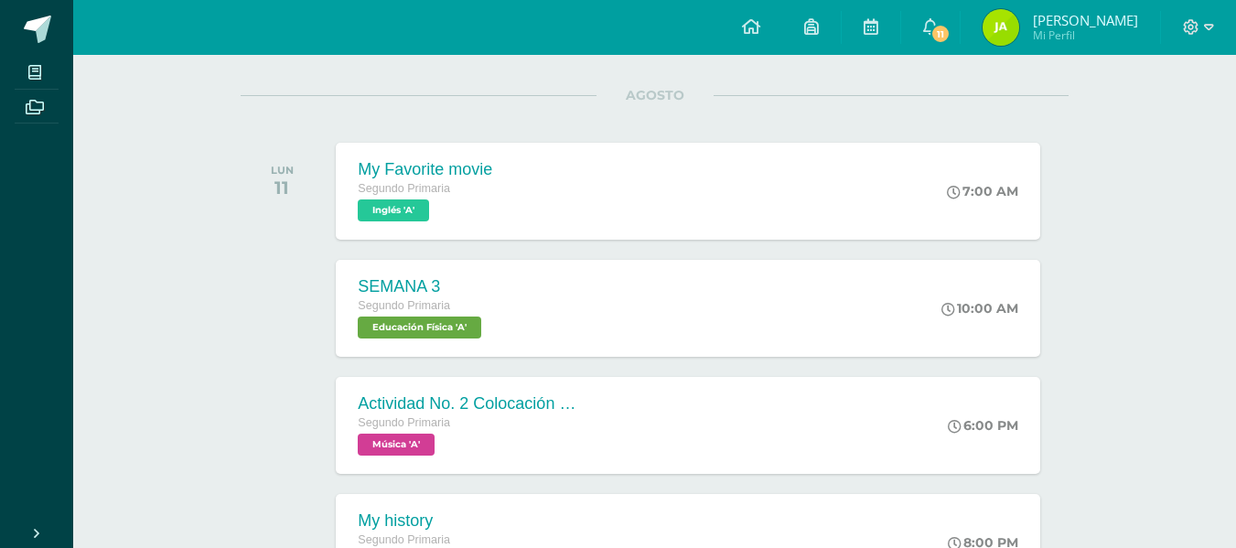
scroll to position [273, 0]
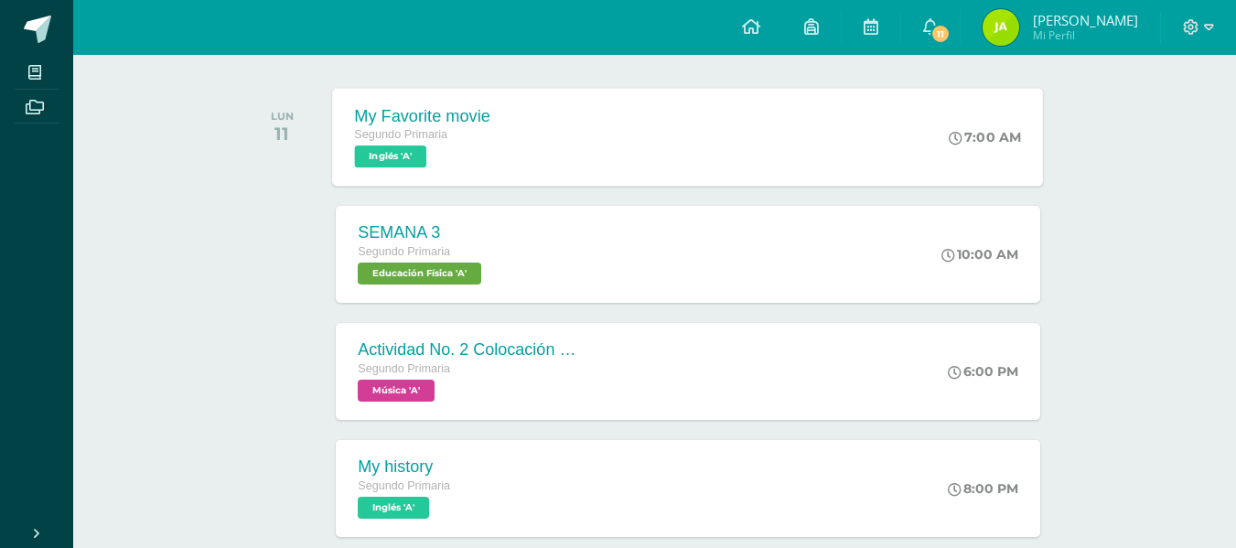
click at [421, 165] on span "Inglés 'A'" at bounding box center [391, 156] width 72 height 22
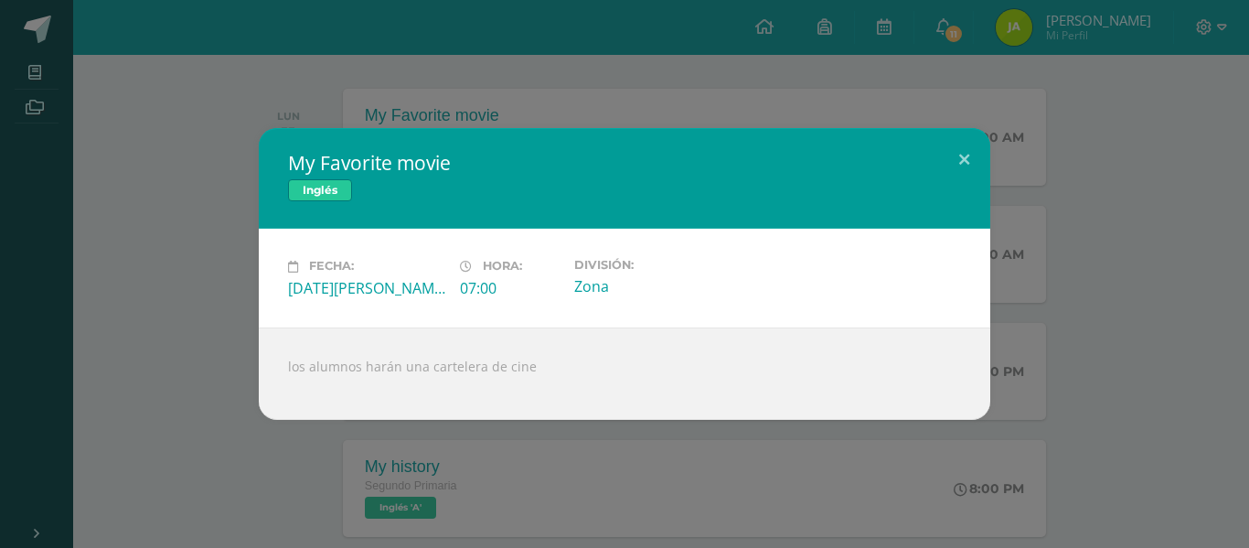
click at [255, 169] on div "My Favorite movie Inglés Fecha: [DATE][PERSON_NAME] Hora: 07:00 División: Zona" at bounding box center [624, 273] width 1235 height 291
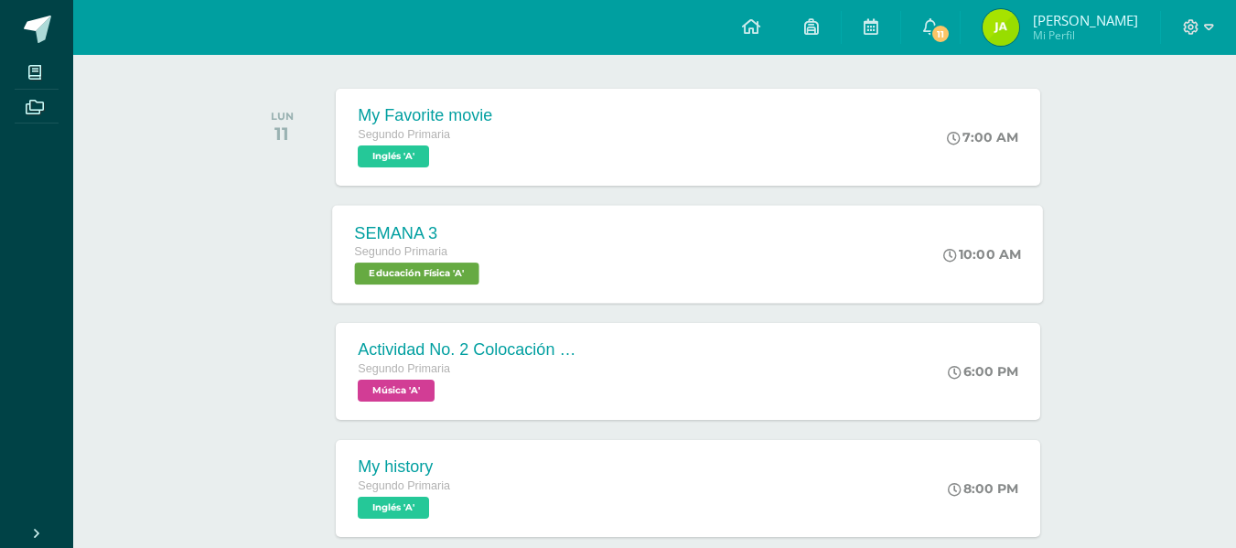
click at [381, 267] on span "Educación Física 'A'" at bounding box center [417, 274] width 124 height 22
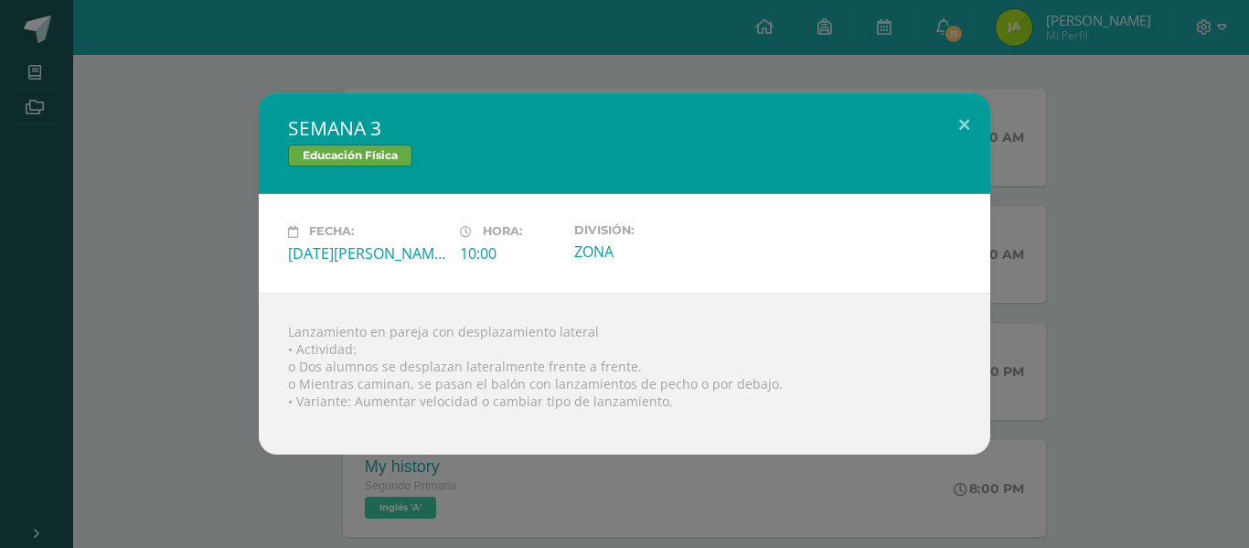
click at [166, 300] on div "SEMANA 3 Educación Física Fecha: Lunes 11 de Agosto Hora: 10:00 División: ZONA" at bounding box center [624, 273] width 1235 height 360
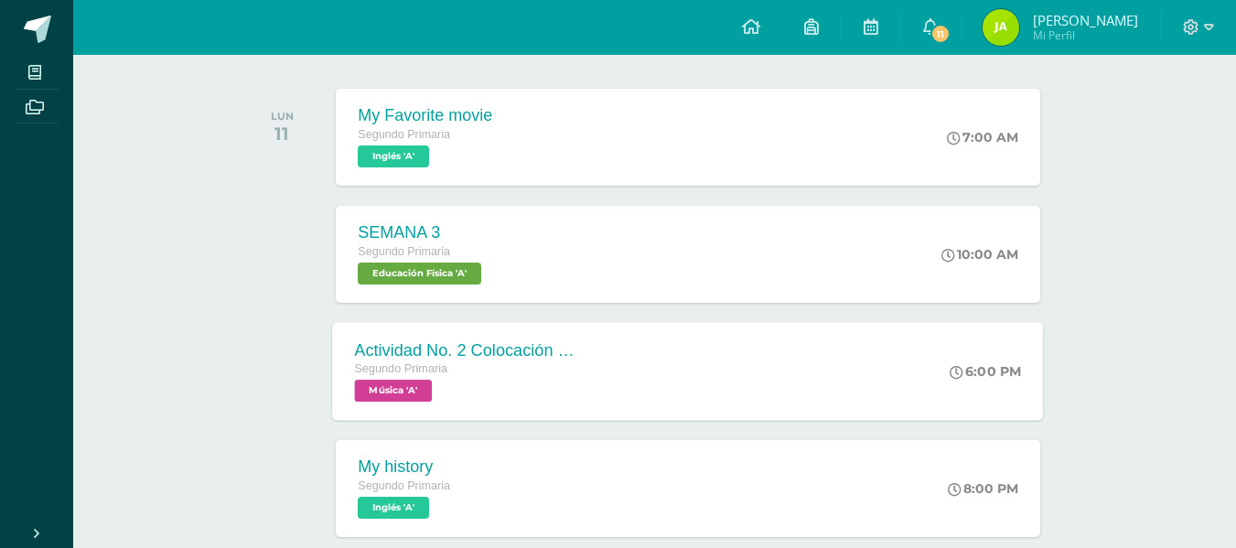
click at [416, 401] on span "Música 'A'" at bounding box center [394, 391] width 78 height 22
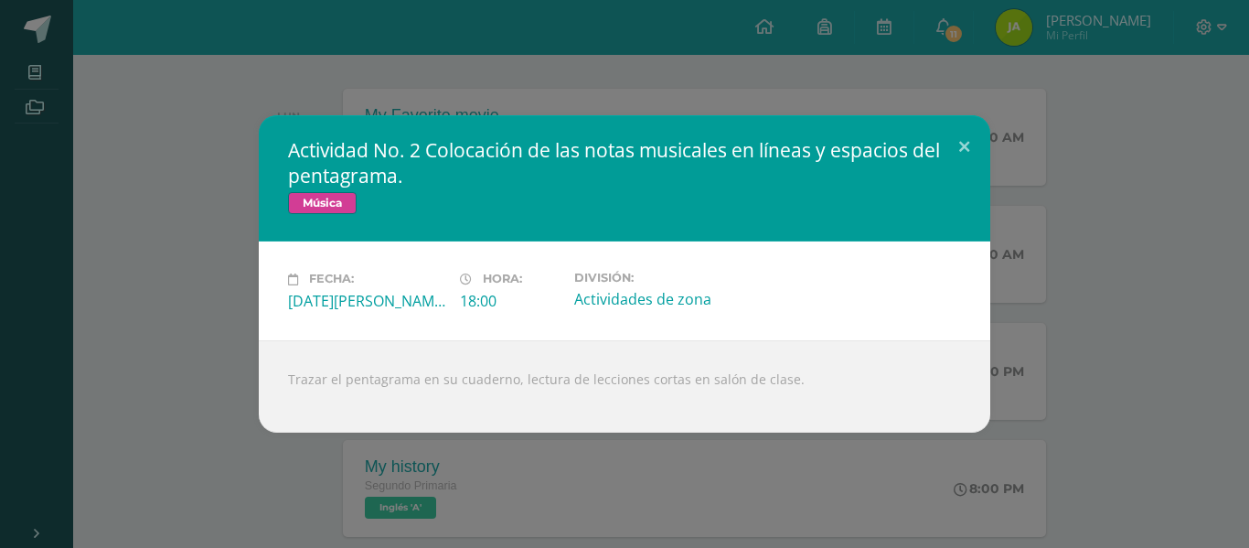
click at [121, 384] on div "Actividad No. 2 Colocación de las notas musicales en líneas y espacios del pent…" at bounding box center [624, 273] width 1235 height 316
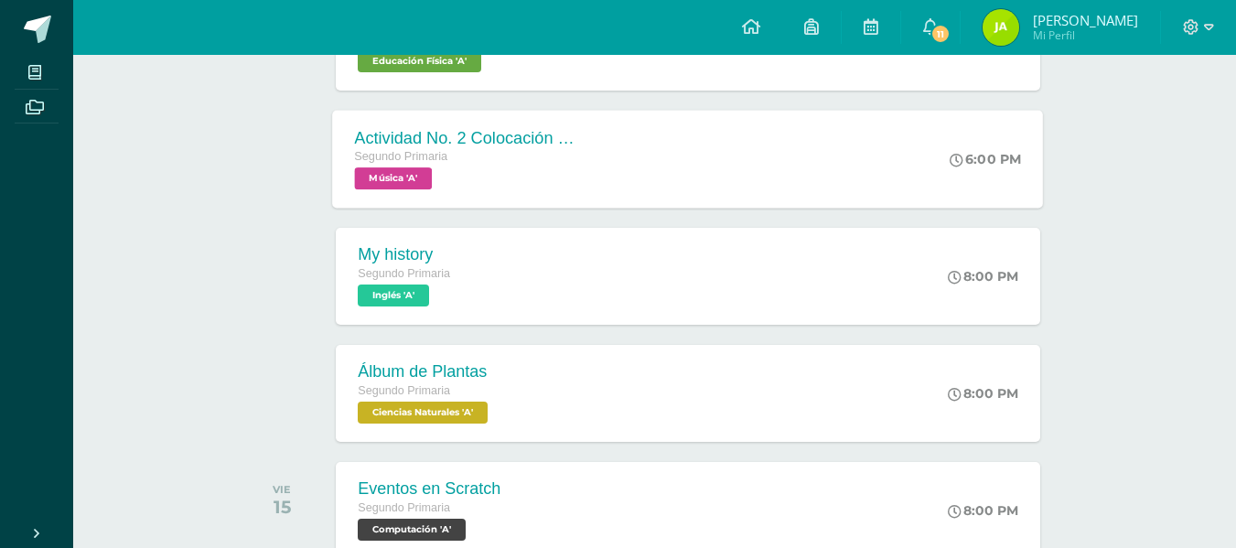
scroll to position [489, 0]
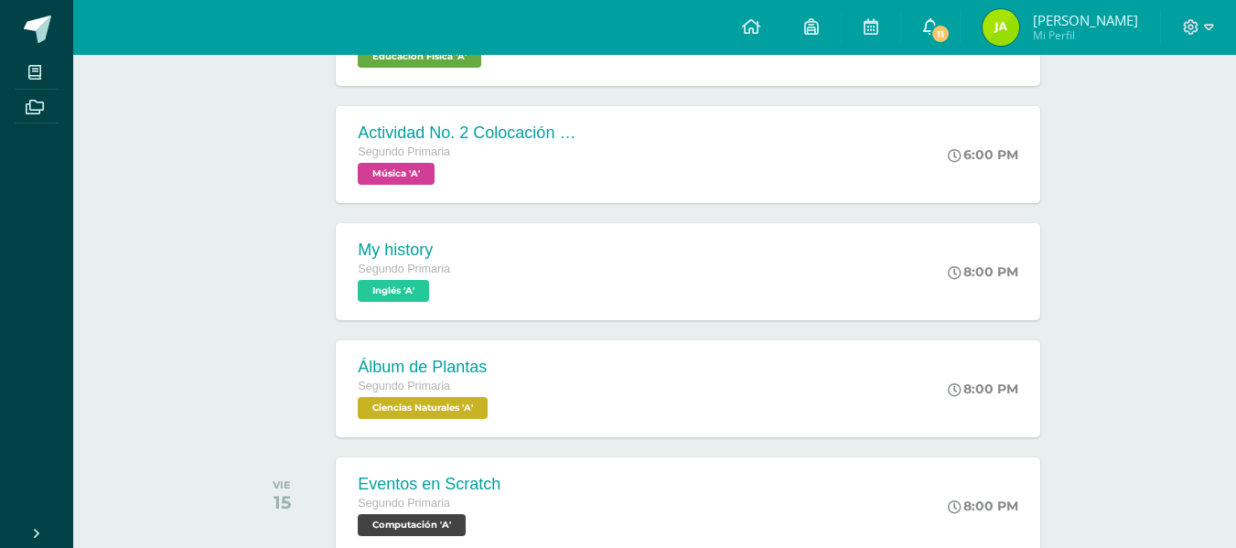
click at [955, 24] on link "11" at bounding box center [930, 27] width 59 height 55
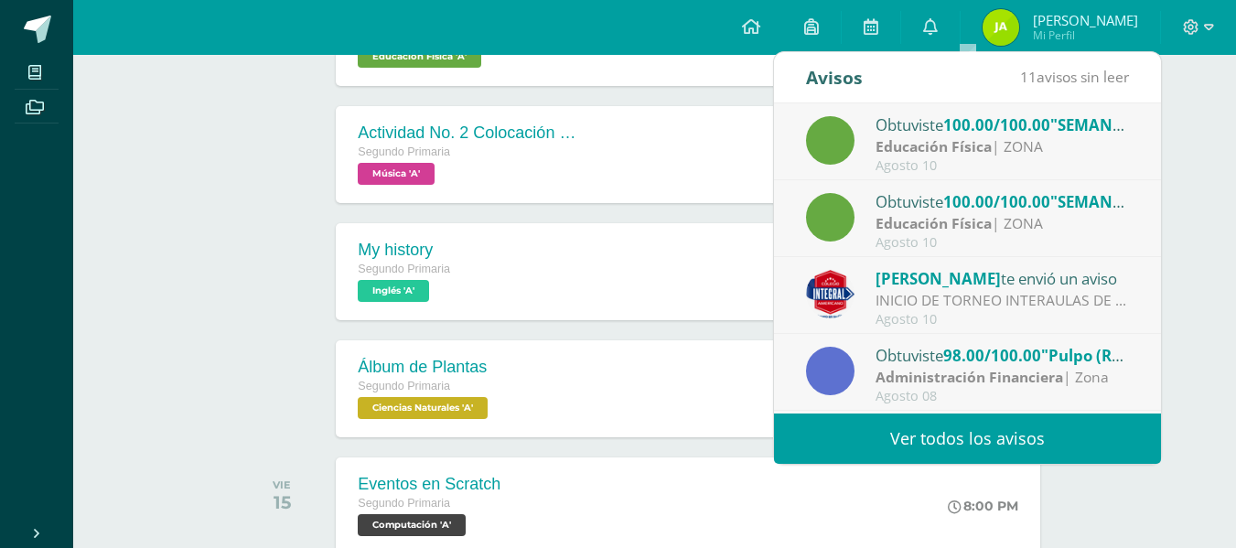
click at [903, 440] on link "Ver todos los avisos" at bounding box center [967, 438] width 387 height 50
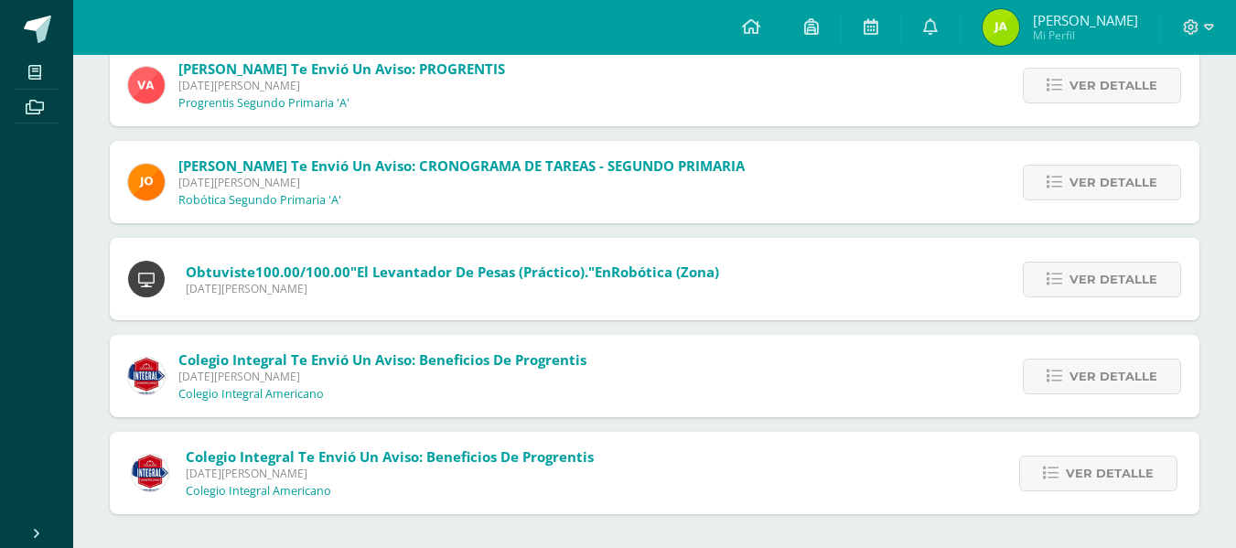
scroll to position [822, 0]
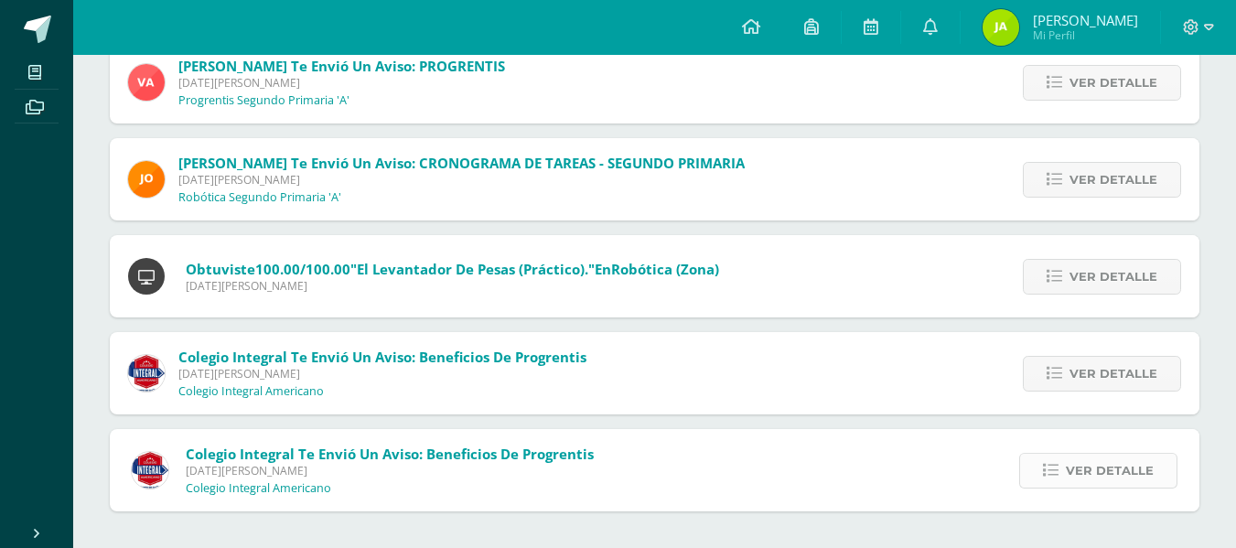
click at [1057, 483] on link "Ver detalle" at bounding box center [1098, 471] width 158 height 36
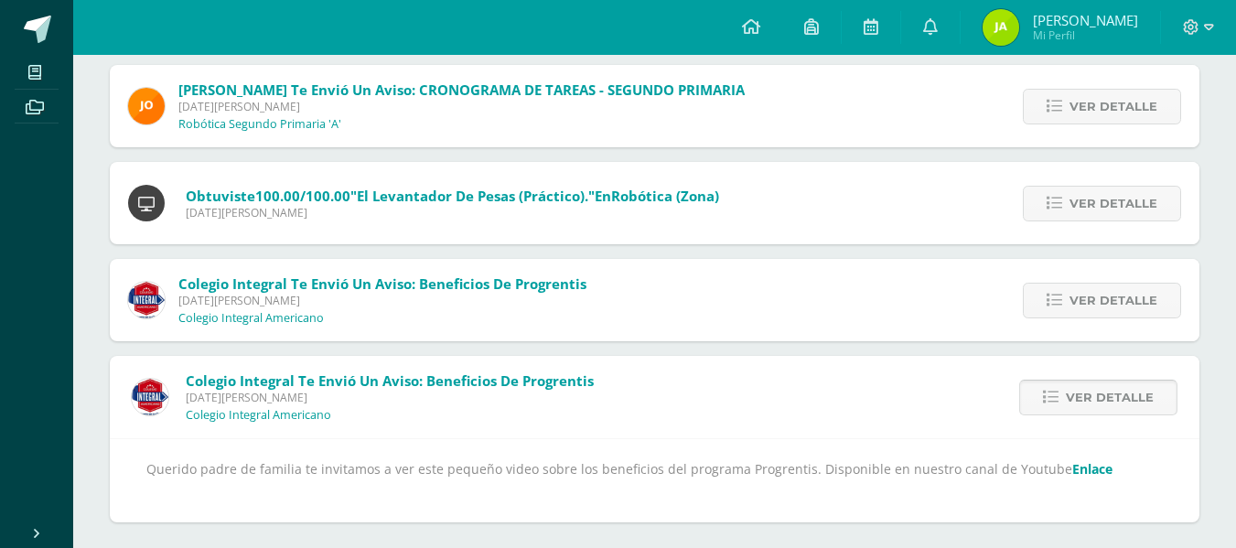
scroll to position [906, 0]
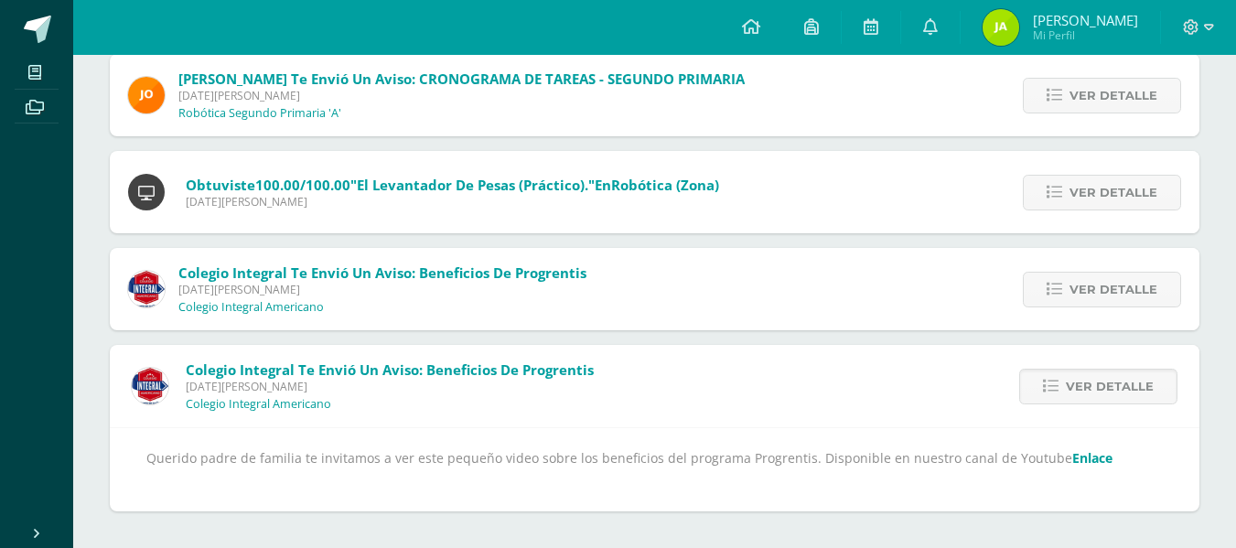
click at [1072, 459] on link "Enlace" at bounding box center [1092, 457] width 40 height 17
click at [1062, 286] on icon at bounding box center [1054, 290] width 16 height 16
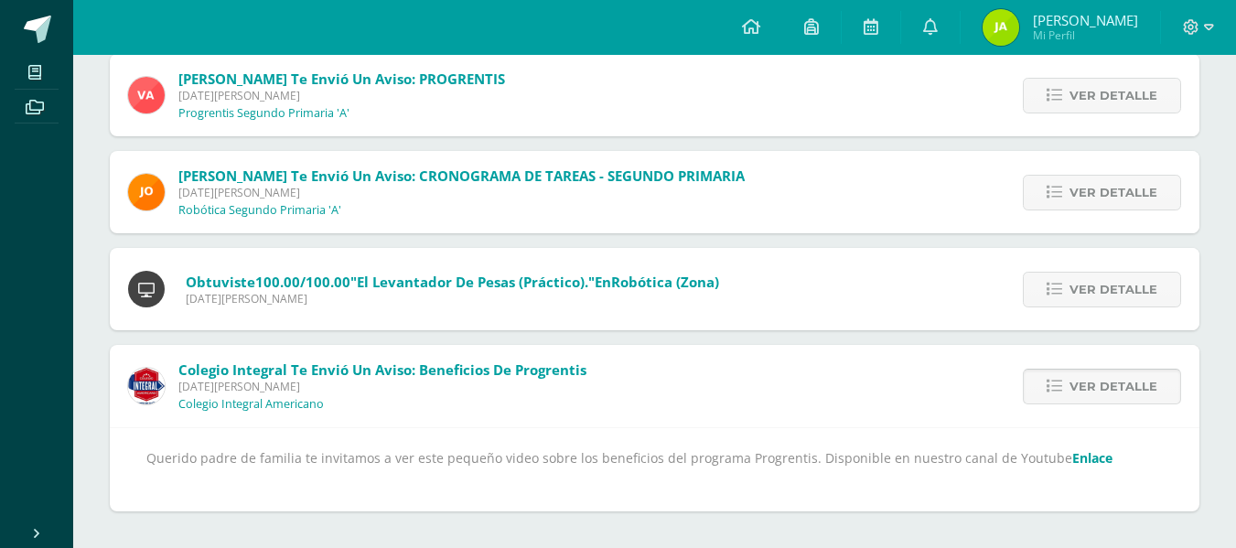
scroll to position [810, 0]
click at [1078, 281] on span "Ver detalle" at bounding box center [1113, 290] width 88 height 34
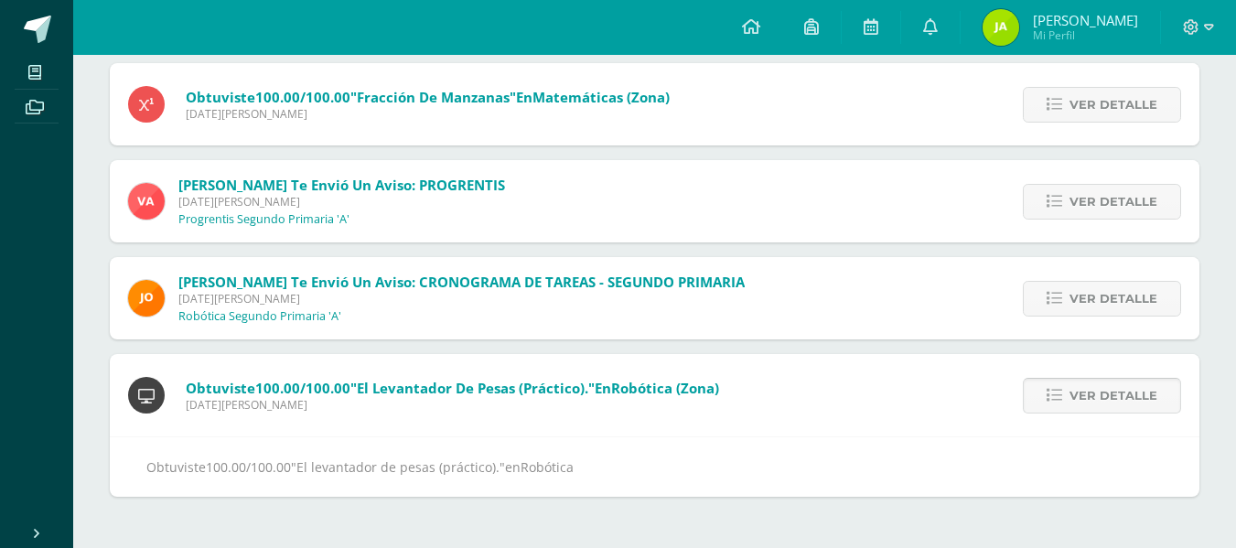
scroll to position [689, 0]
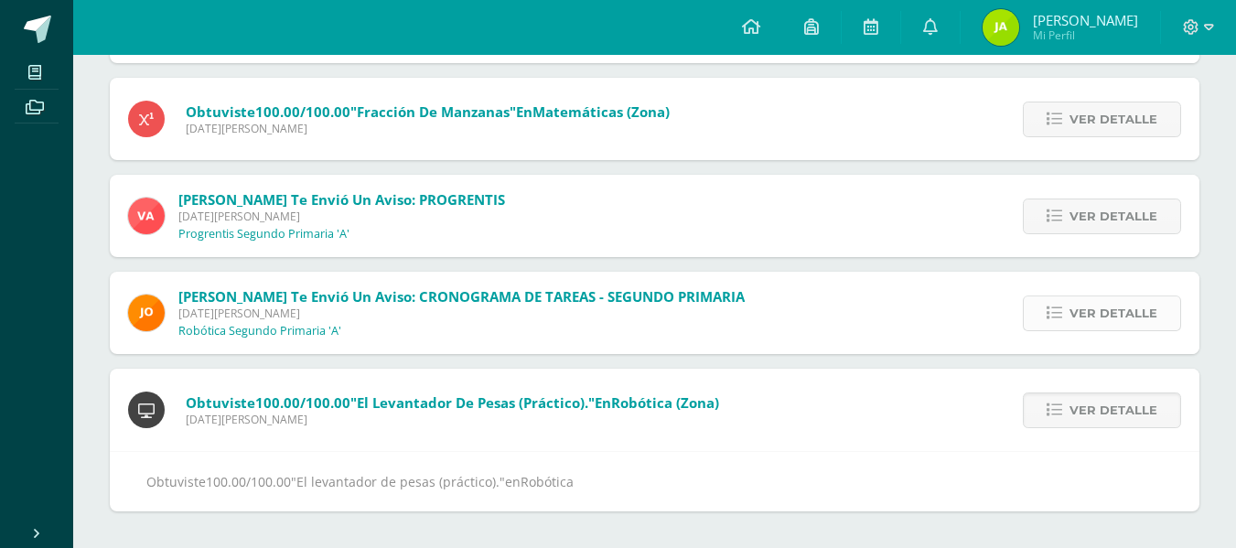
click at [1078, 312] on span "Ver detalle" at bounding box center [1113, 313] width 88 height 34
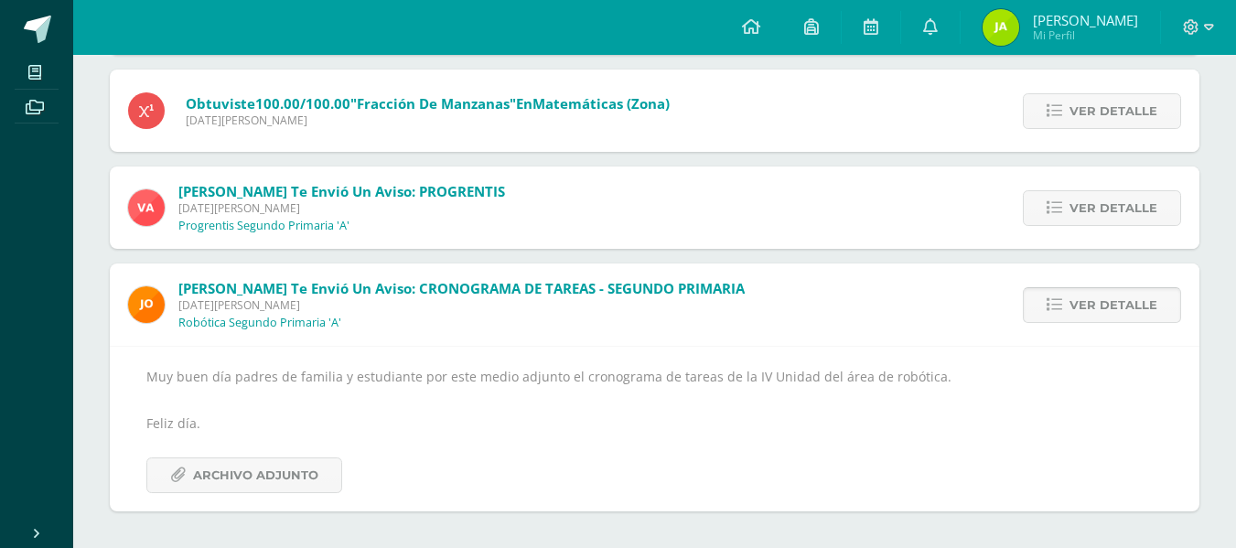
scroll to position [697, 0]
click at [248, 471] on span "Archivo Adjunto" at bounding box center [255, 475] width 125 height 34
click at [1066, 207] on link "Ver detalle" at bounding box center [1102, 208] width 158 height 36
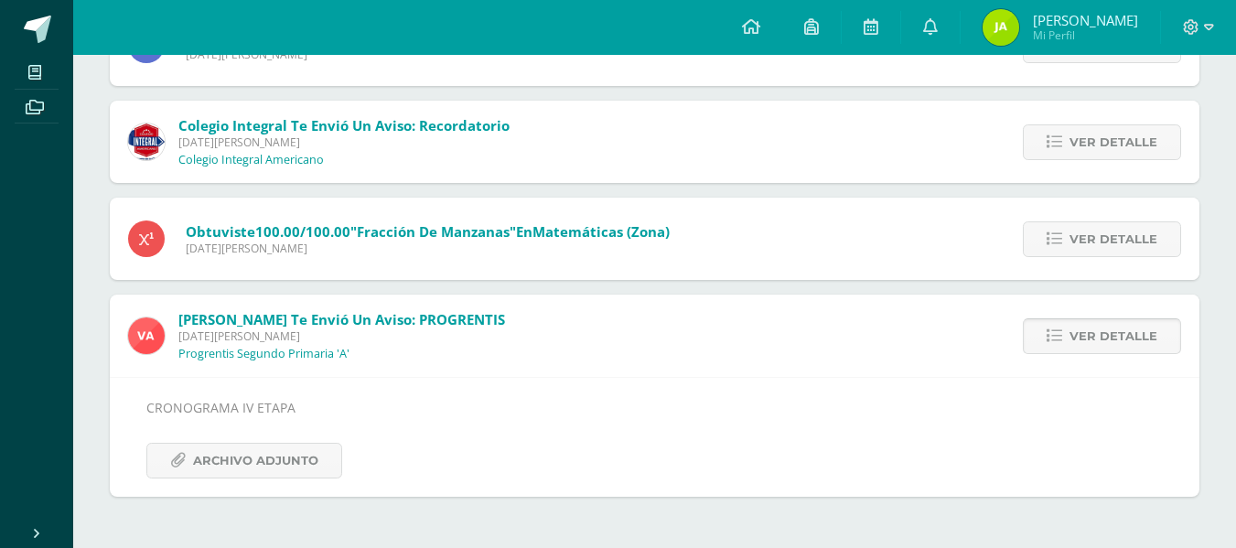
scroll to position [554, 0]
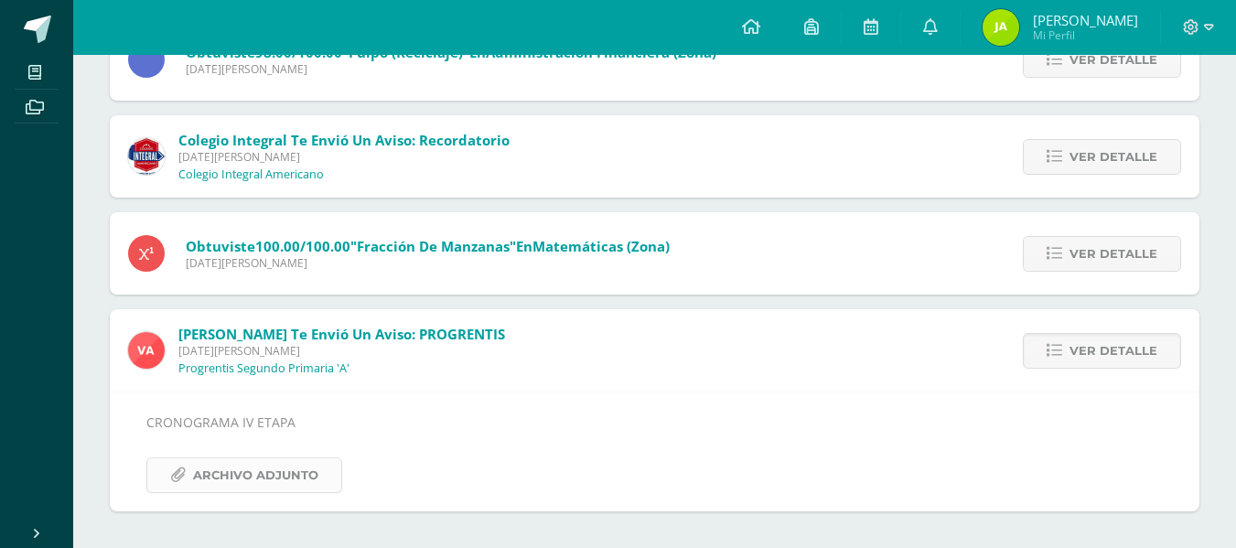
click at [244, 472] on span "Archivo Adjunto" at bounding box center [255, 475] width 125 height 34
click at [1067, 258] on link "Ver detalle" at bounding box center [1102, 254] width 158 height 36
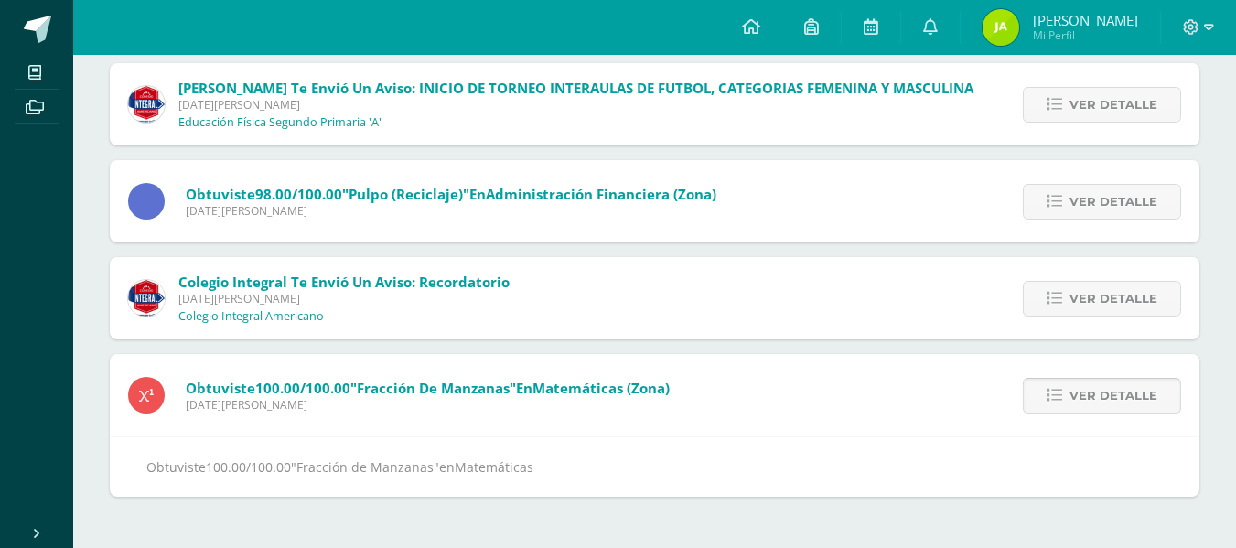
scroll to position [398, 0]
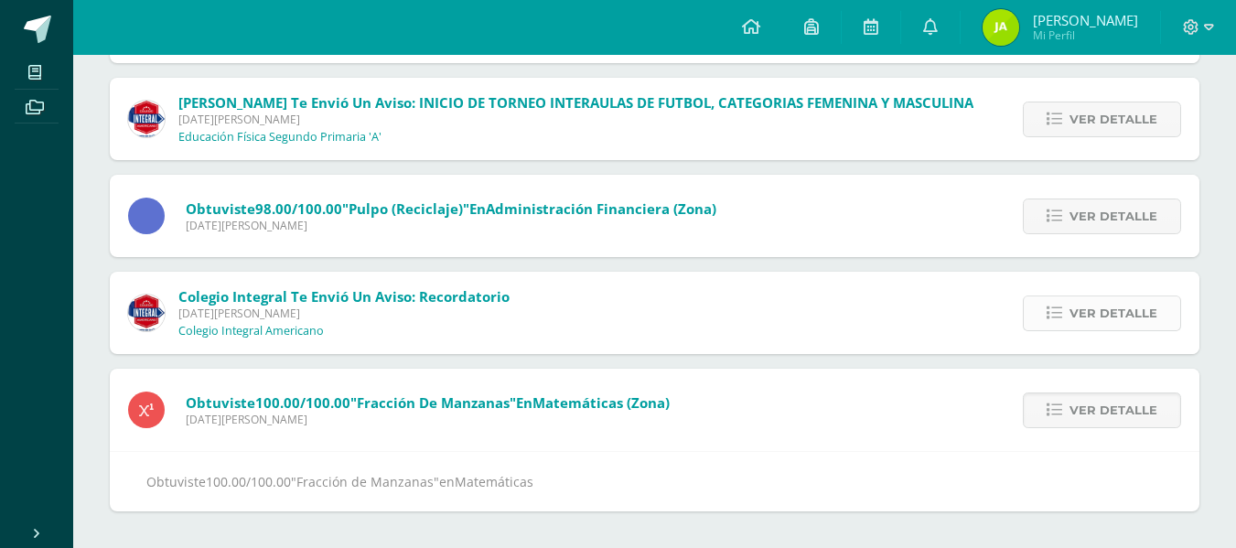
click at [1073, 309] on span "Ver detalle" at bounding box center [1113, 313] width 88 height 34
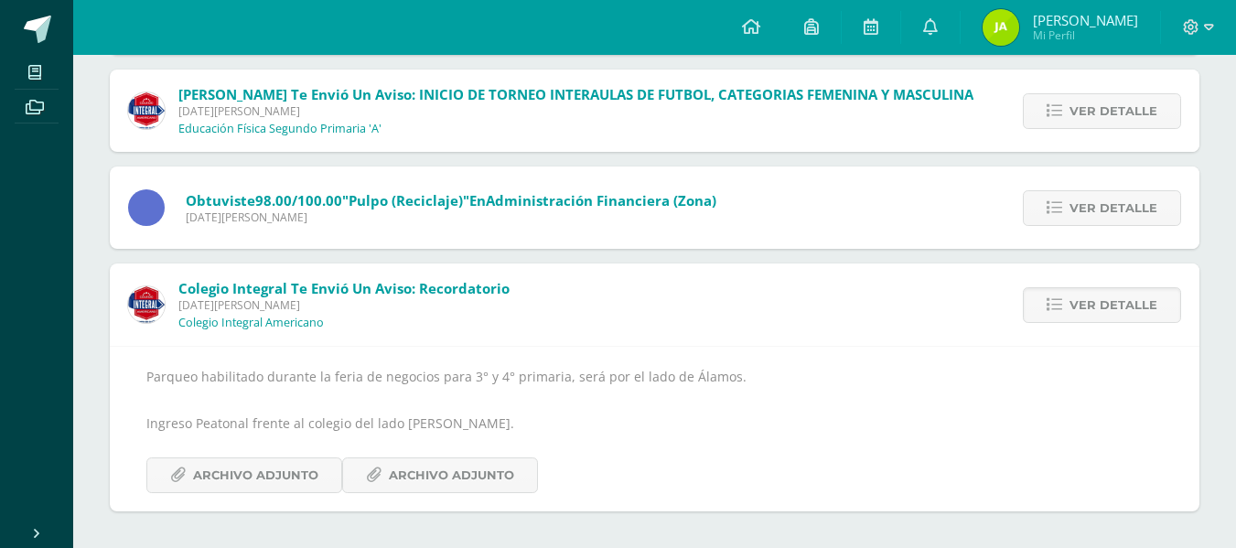
scroll to position [406, 0]
click at [1073, 209] on span "Ver detalle" at bounding box center [1113, 208] width 88 height 34
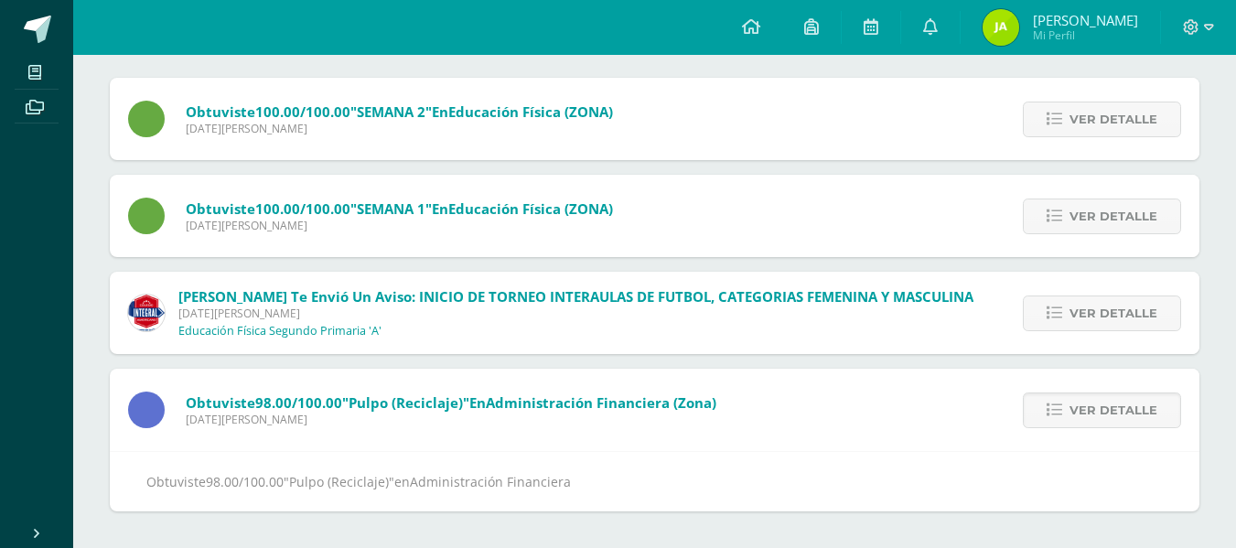
scroll to position [204, 0]
click at [1085, 304] on span "Ver detalle" at bounding box center [1113, 313] width 88 height 34
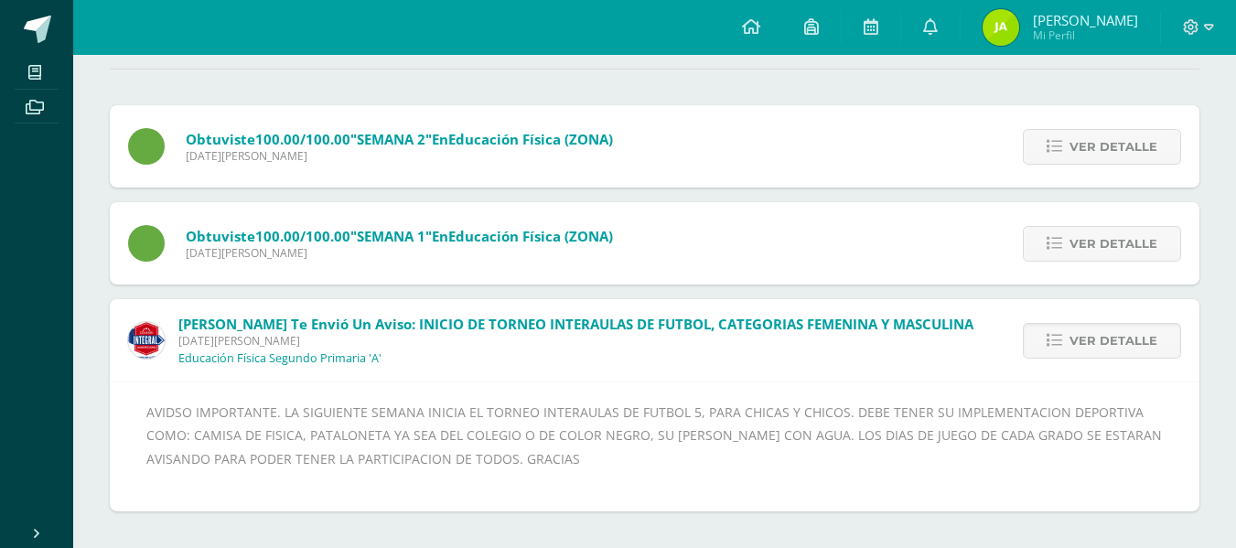
scroll to position [177, 0]
click at [1089, 249] on span "Ver detalle" at bounding box center [1113, 244] width 88 height 34
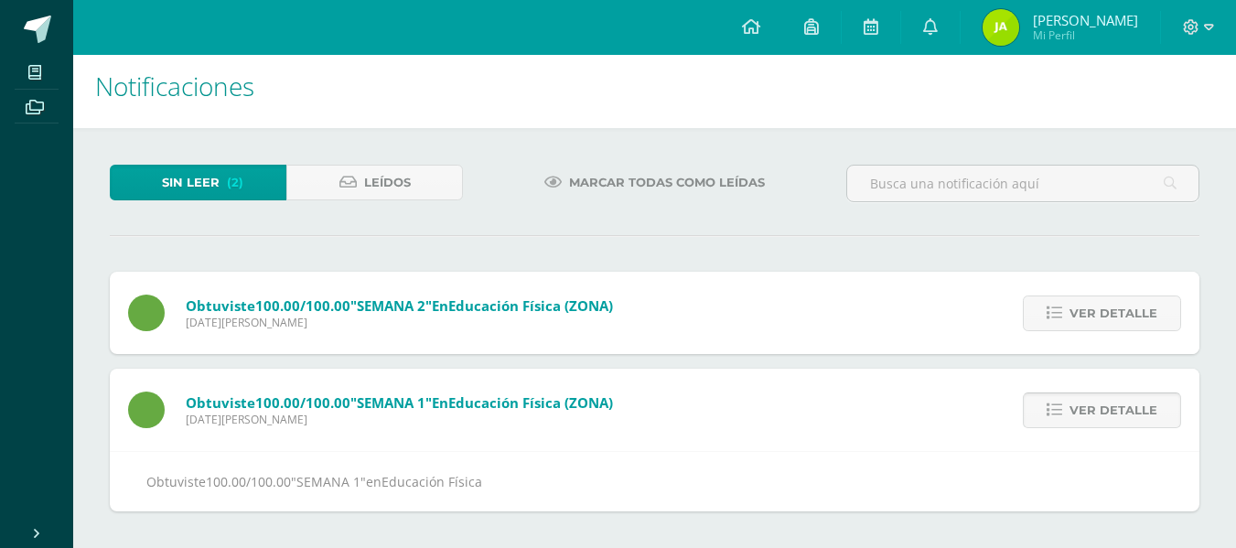
scroll to position [10, 0]
click at [1099, 312] on span "Ver detalle" at bounding box center [1113, 313] width 88 height 34
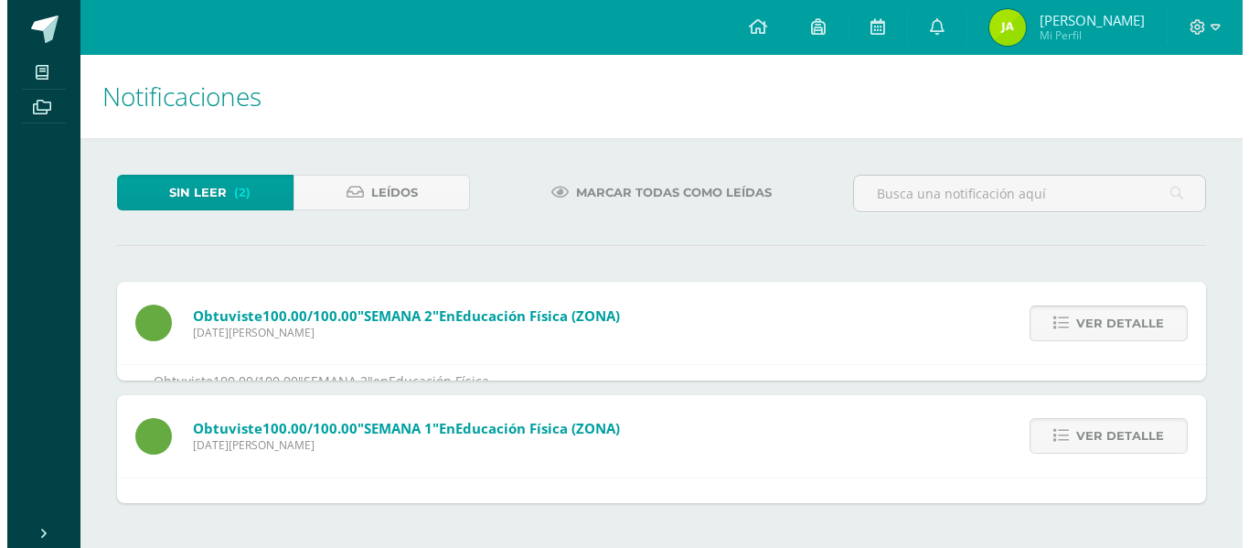
scroll to position [0, 0]
